Goal: Task Accomplishment & Management: Complete application form

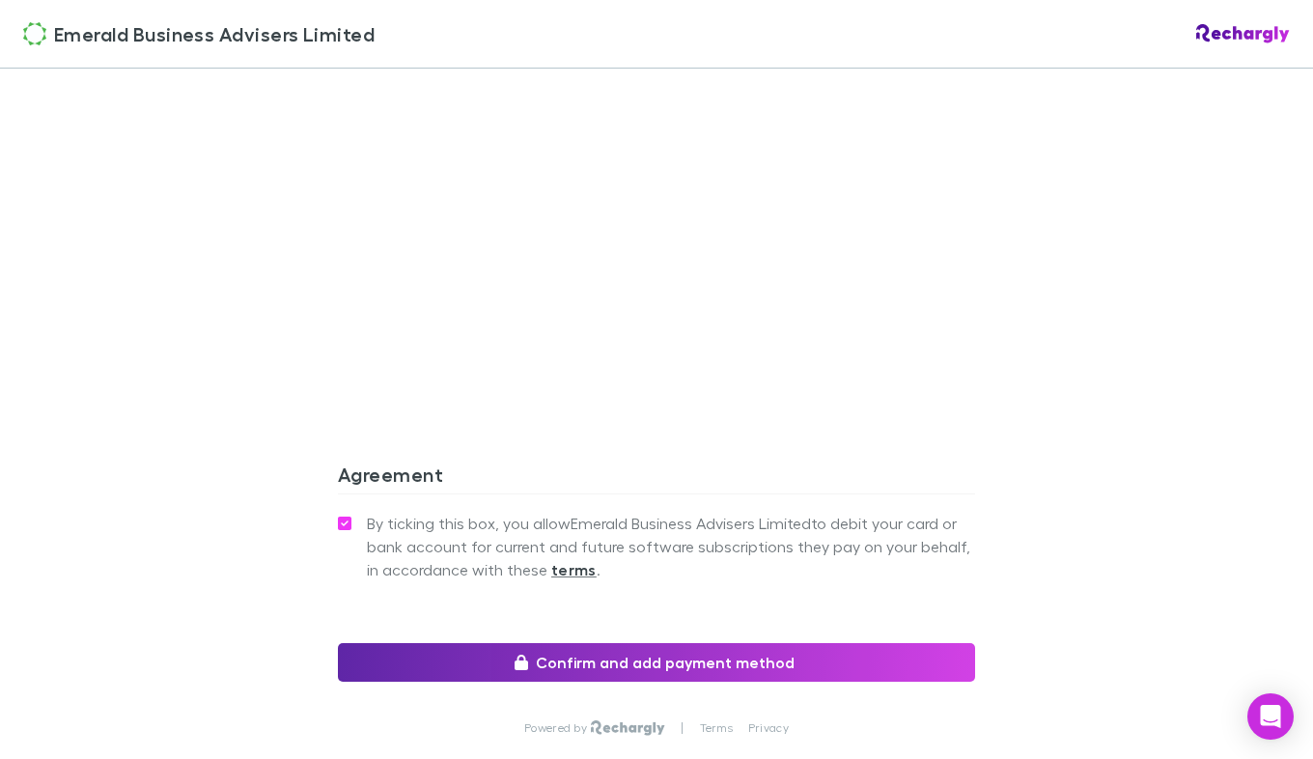
scroll to position [1652, 0]
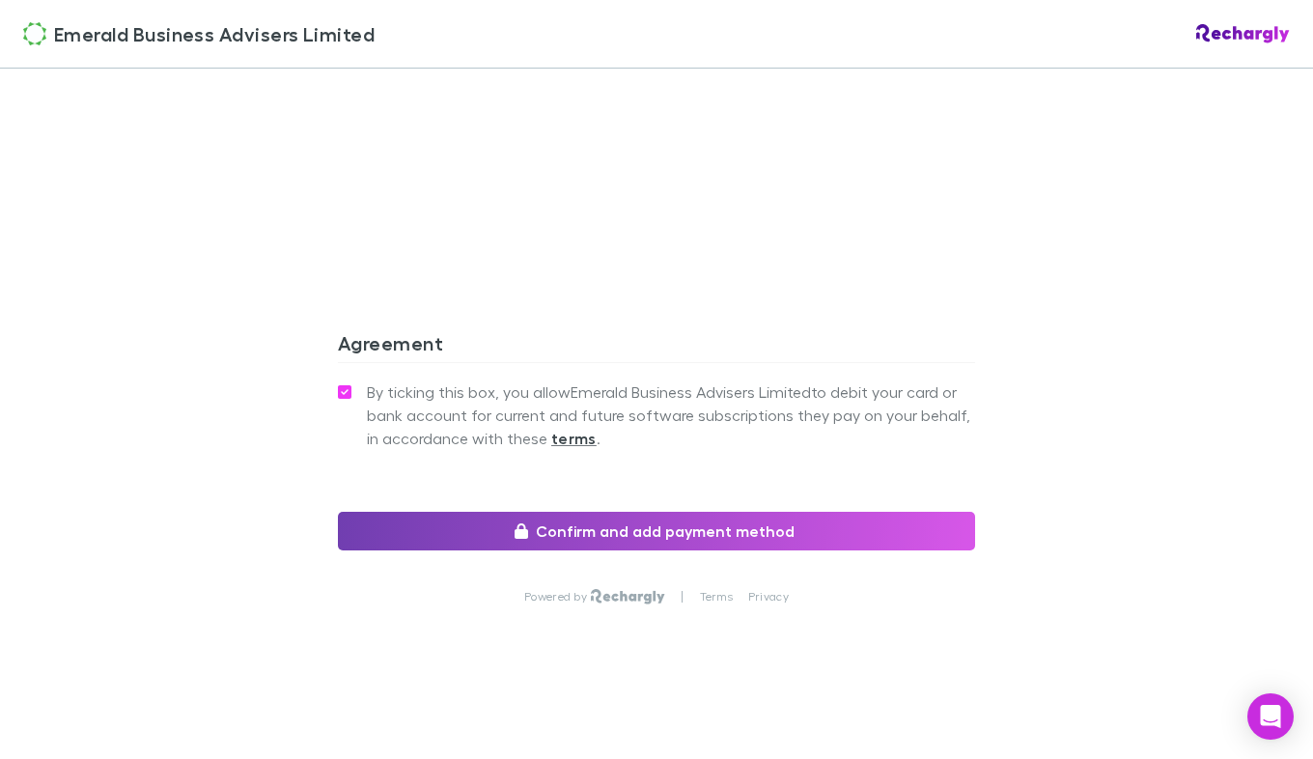
click at [770, 543] on button "Confirm and add payment method" at bounding box center [656, 531] width 637 height 39
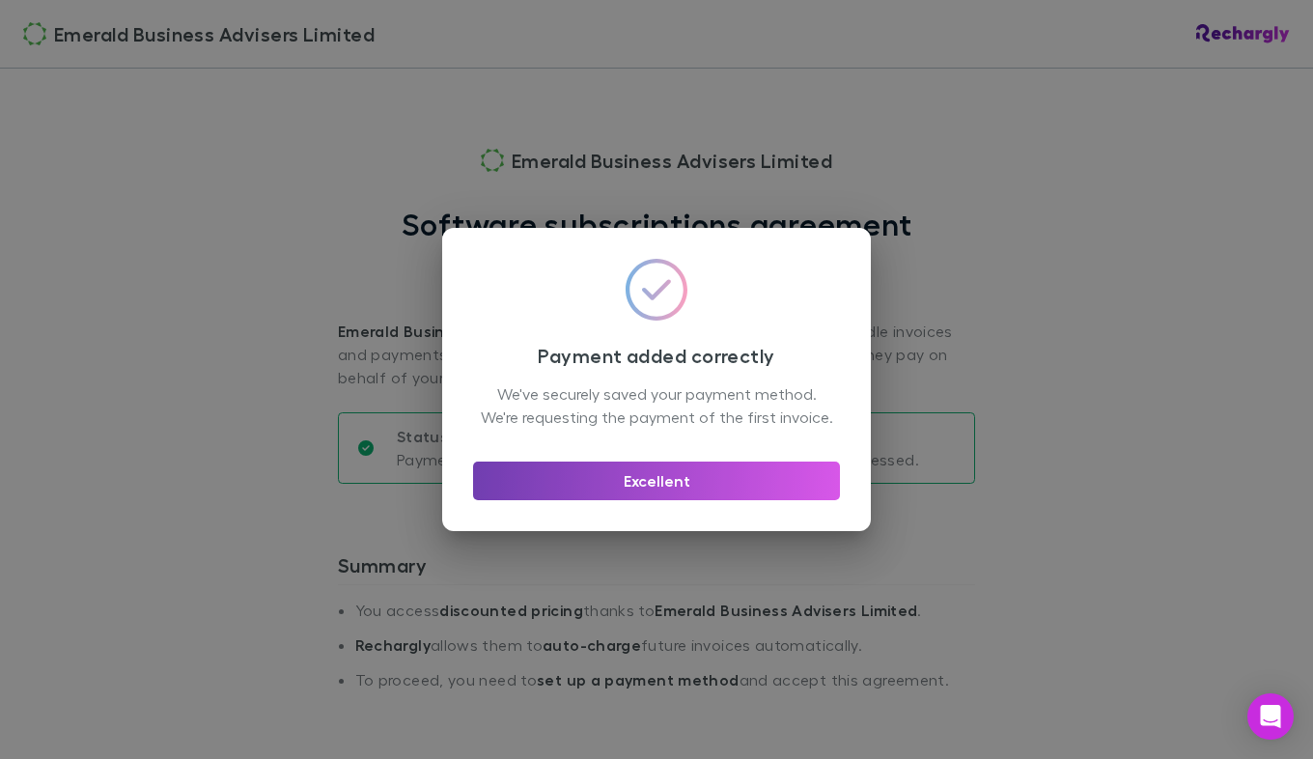
click at [650, 489] on button "Excellent" at bounding box center [656, 481] width 367 height 39
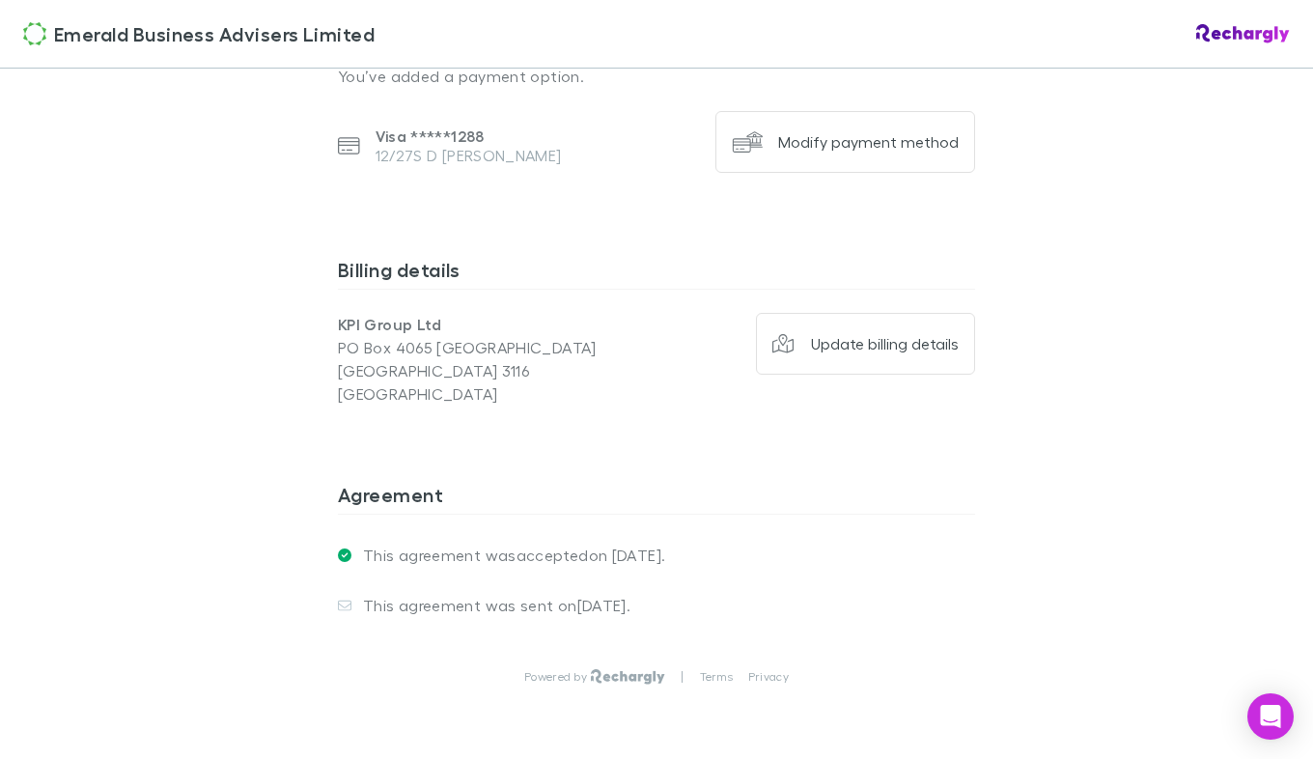
scroll to position [1422, 0]
